Goal: Transaction & Acquisition: Purchase product/service

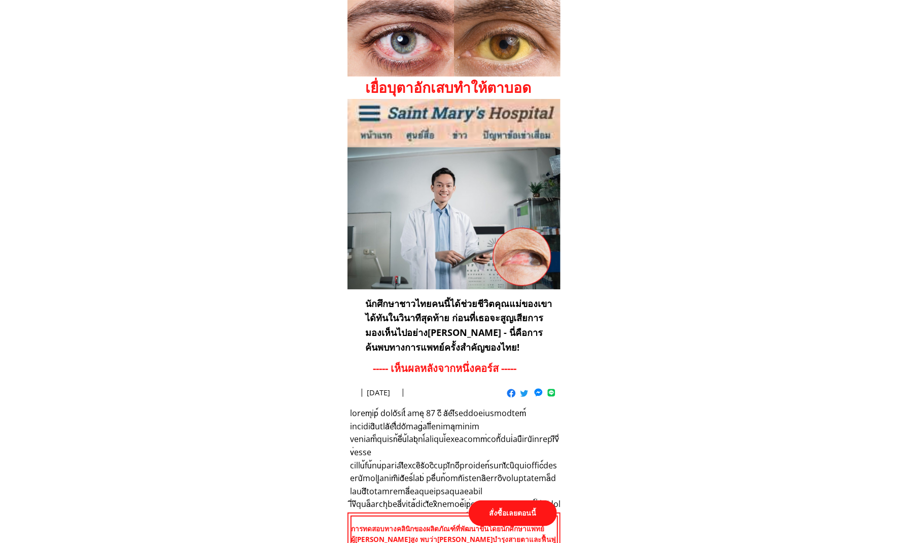
click at [515, 510] on p "สั่งซื้อเลยตอนนี้" at bounding box center [513, 513] width 88 height 26
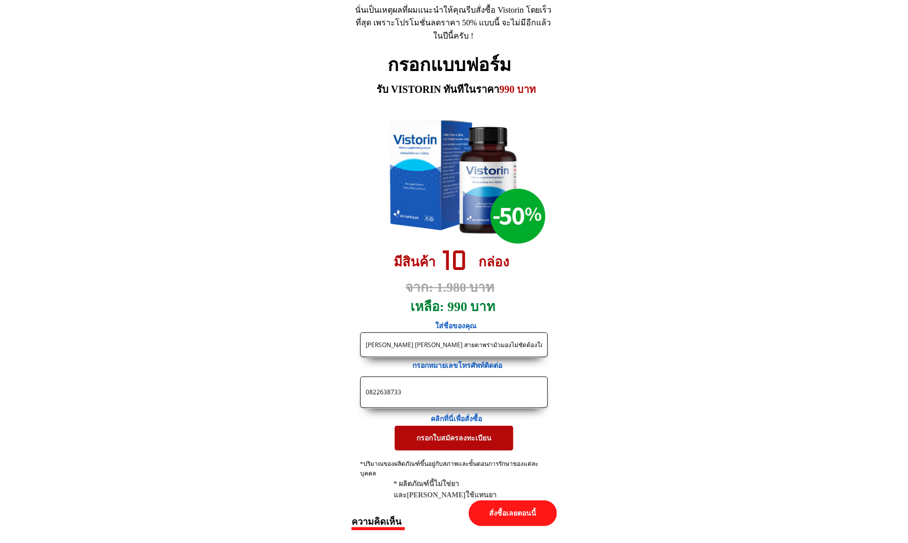
drag, startPoint x: 269, startPoint y: 397, endPoint x: 183, endPoint y: 389, distance: 86.6
paste input "989204905"
type input "0989204905"
click at [454, 348] on input "[PERSON_NAME] [PERSON_NAME] สายตาพร่ามัวมองไม่ชัดต้องใส่แว่นรู้สึกว่าจะเป็นต้อเ…" at bounding box center [454, 345] width 182 height 24
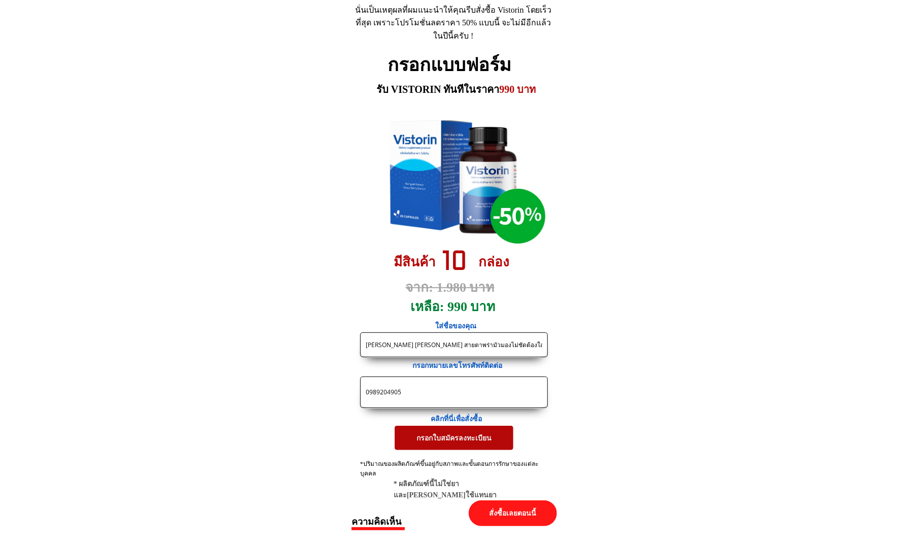
click at [454, 348] on input "[PERSON_NAME] [PERSON_NAME] สายตาพร่ามัวมองไม่ชัดต้องใส่แว่นรู้สึกว่าจะเป็นต้อเ…" at bounding box center [454, 345] width 182 height 24
paste input "Phuead Khom"
type input "Phuead Khom"
click at [430, 437] on p "กรอกใบสมัครลงทะเบียน" at bounding box center [454, 438] width 119 height 24
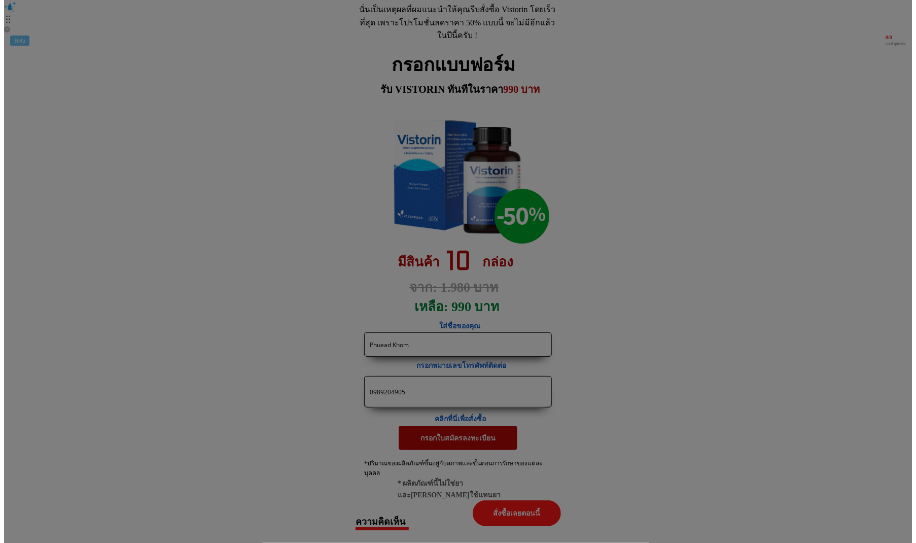
scroll to position [0, 0]
